Goal: Information Seeking & Learning: Learn about a topic

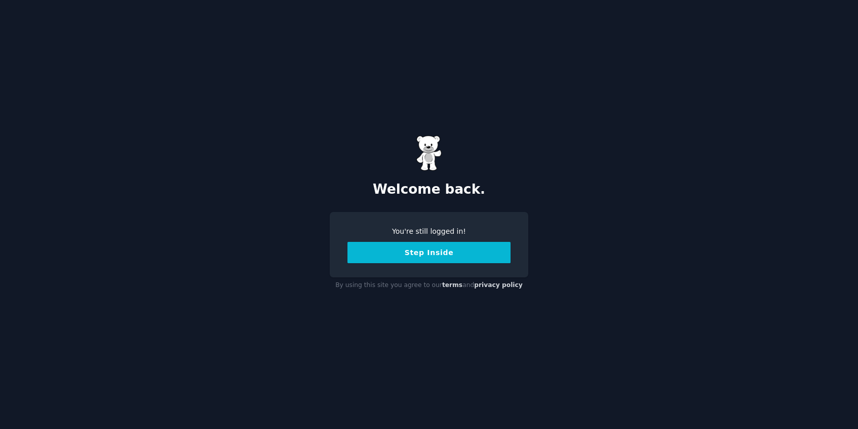
click at [405, 249] on button "Step Inside" at bounding box center [428, 252] width 163 height 21
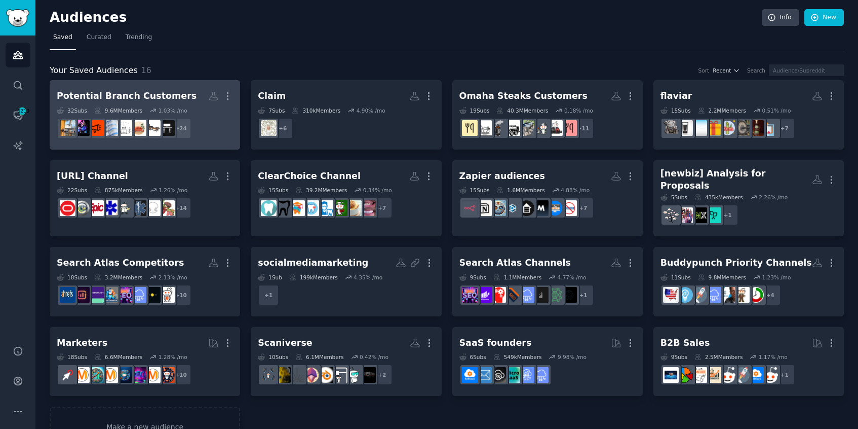
click at [168, 116] on dd "+ 24" at bounding box center [145, 128] width 176 height 28
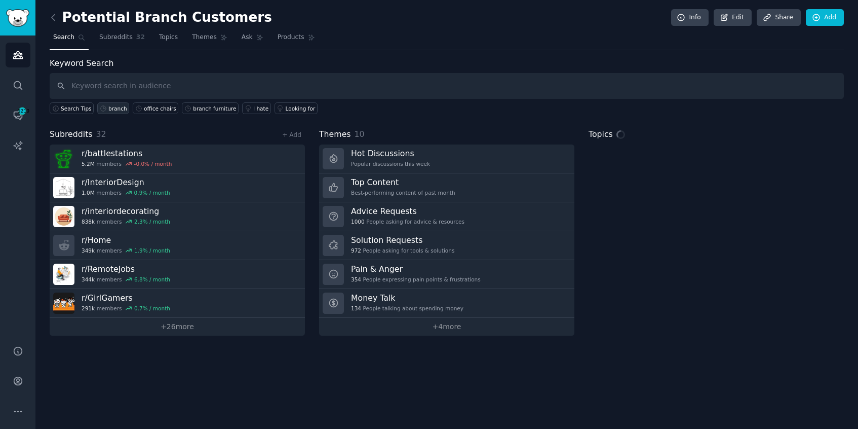
click at [107, 109] on link "branch" at bounding box center [113, 108] width 32 height 12
